Goal: Check status

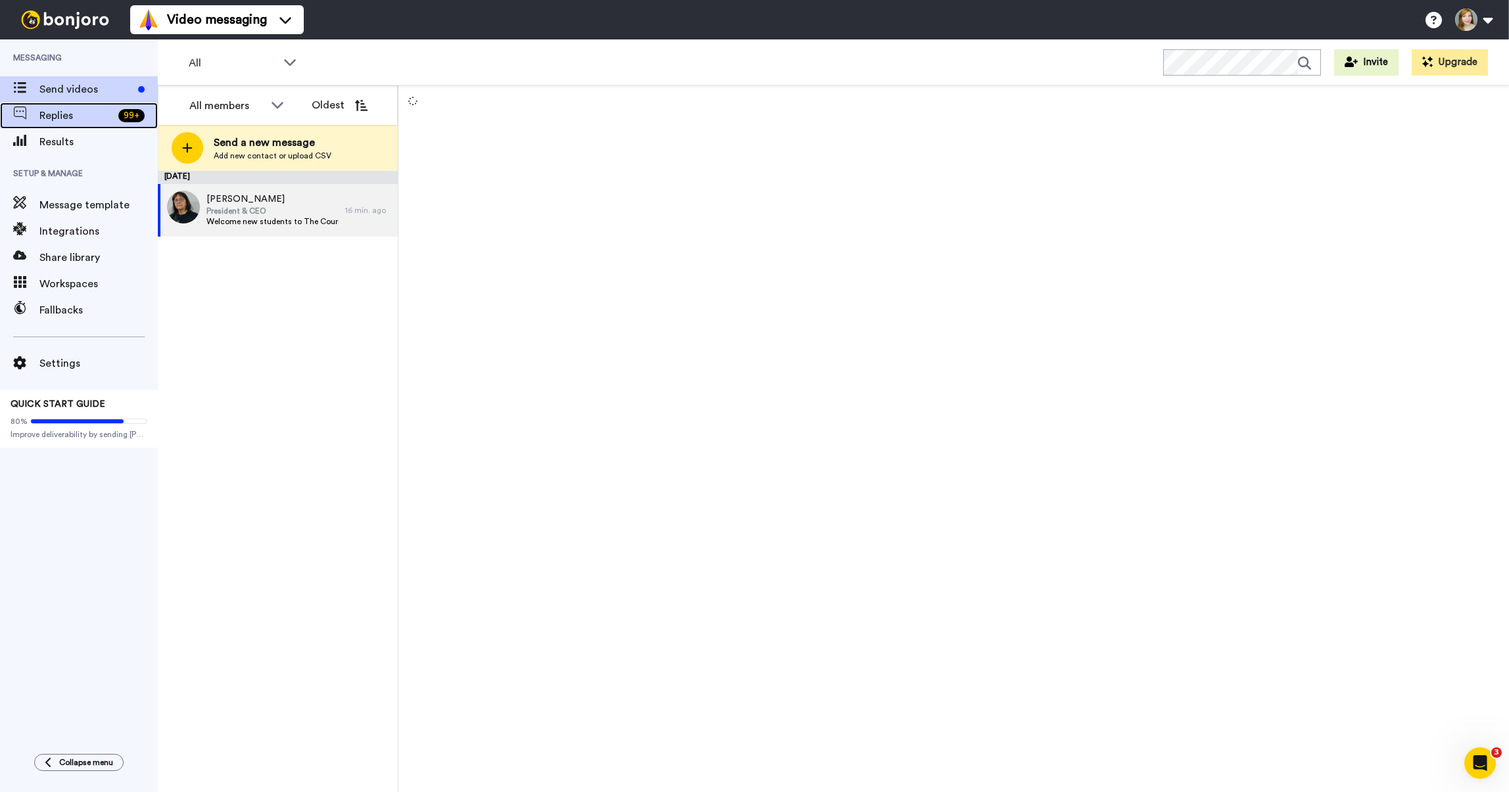
click at [44, 108] on span "Replies" at bounding box center [76, 116] width 74 height 16
